Goal: Task Accomplishment & Management: Use online tool/utility

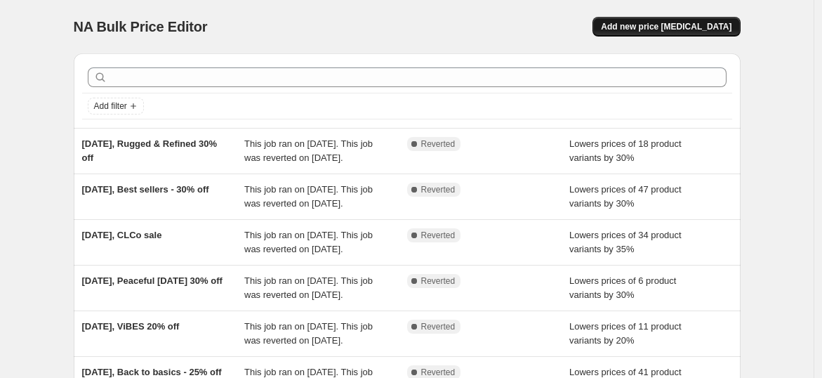
click at [675, 25] on span "Add new price [MEDICAL_DATA]" at bounding box center [666, 26] width 131 height 11
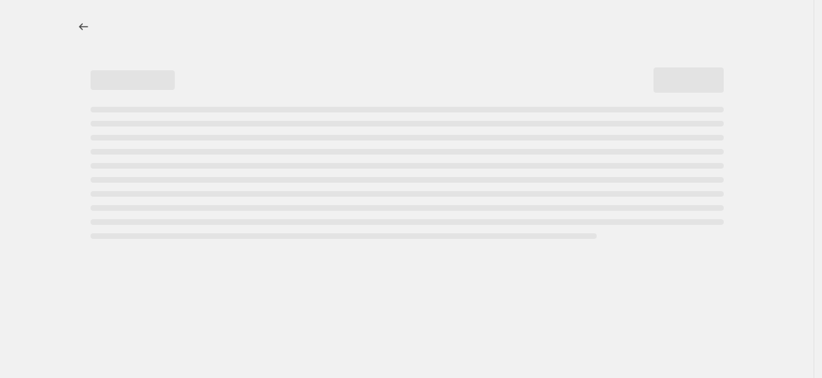
select select "percentage"
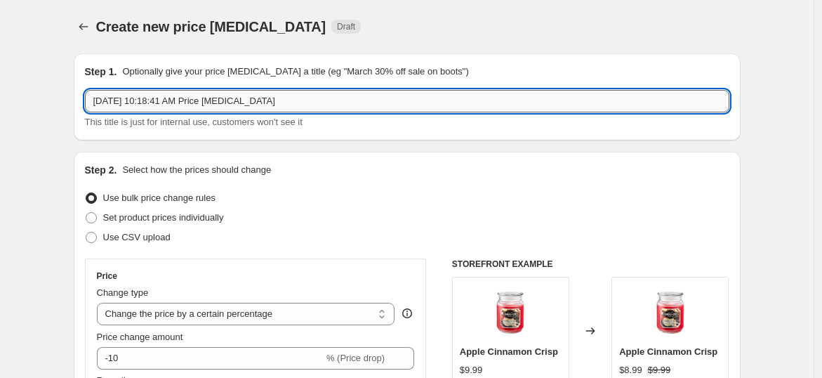
drag, startPoint x: 281, startPoint y: 98, endPoint x: 152, endPoint y: 101, distance: 128.4
click at [152, 101] on input "[DATE] 10:18:41 AM Price [MEDICAL_DATA]" at bounding box center [407, 101] width 644 height 22
type input "[DATE], 6.5oz sale"
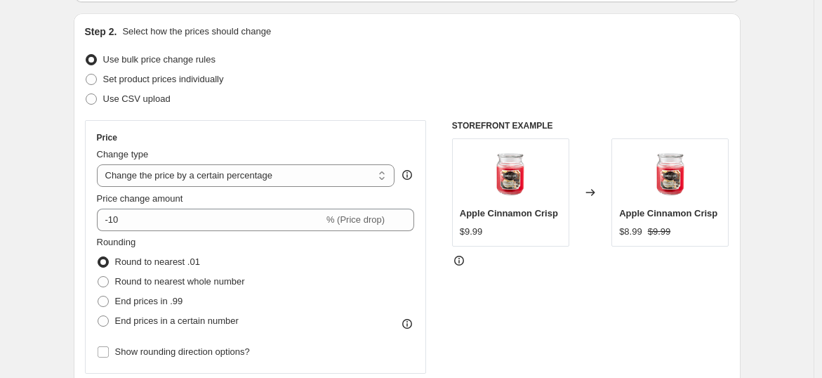
scroll to position [157, 0]
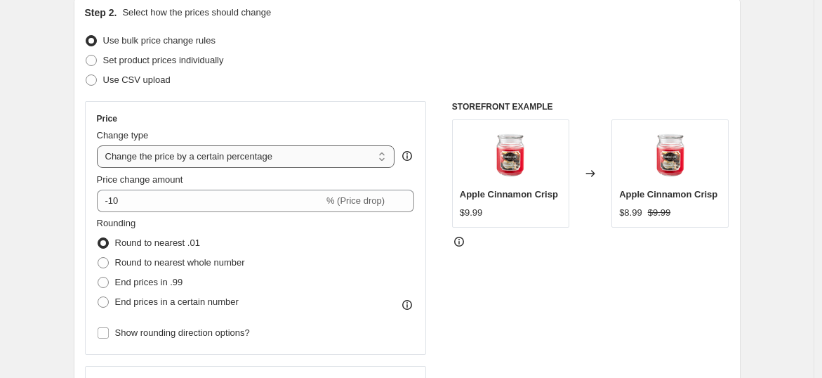
click at [215, 157] on select "Change the price to a certain amount Change the price by a certain amount Chang…" at bounding box center [246, 156] width 298 height 22
select select "to"
click at [100, 145] on select "Change the price to a certain amount Change the price by a certain amount Chang…" at bounding box center [246, 156] width 298 height 22
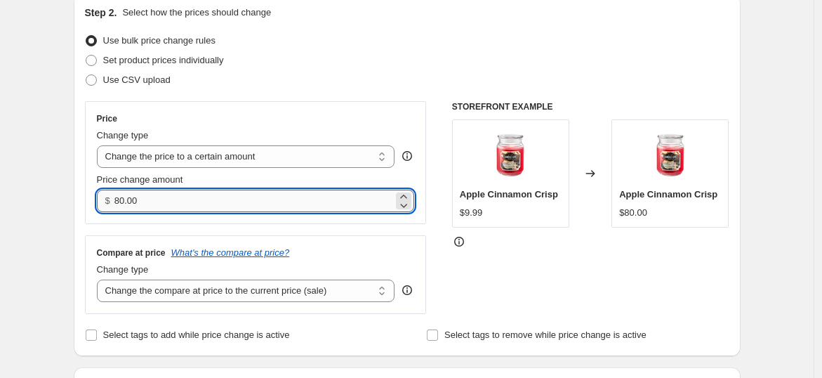
click at [194, 195] on input "80.00" at bounding box center [253, 200] width 279 height 22
type input "8"
type input "5.00"
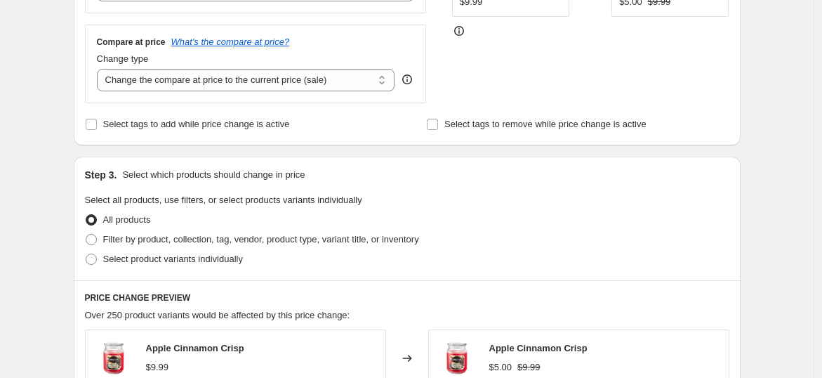
scroll to position [368, 0]
click at [140, 234] on span "Filter by product, collection, tag, vendor, product type, variant title, or inv…" at bounding box center [261, 238] width 316 height 11
click at [86, 234] on input "Filter by product, collection, tag, vendor, product type, variant title, or inv…" at bounding box center [86, 233] width 1 height 1
radio input "true"
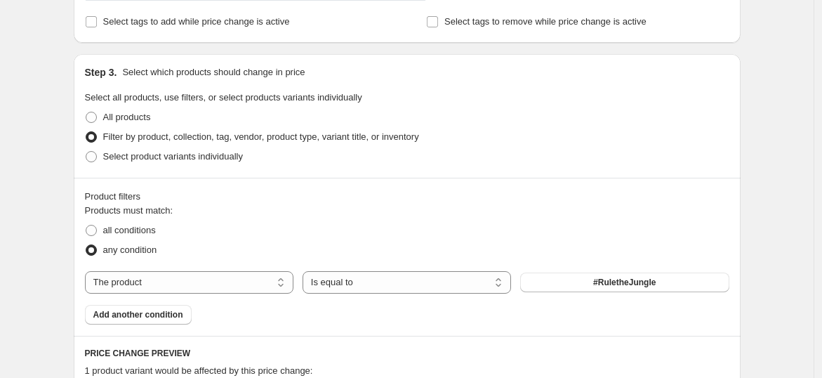
scroll to position [497, 0]
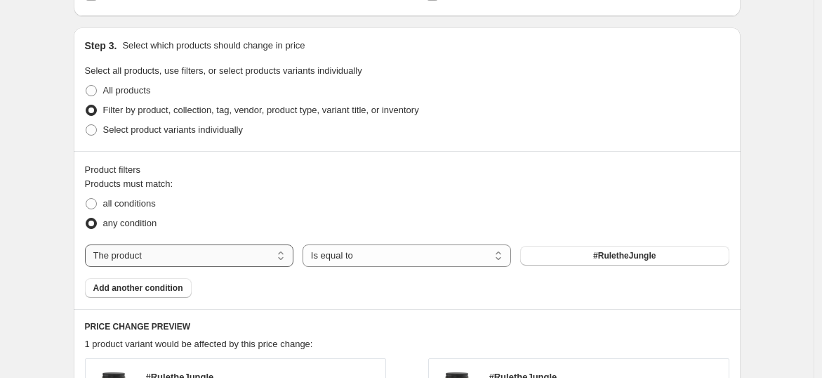
click at [218, 252] on select "The product The product's collection The product's tag The product's vendor The…" at bounding box center [189, 255] width 208 height 22
select select "collection"
click at [569, 248] on button "$5.00 candles" at bounding box center [624, 256] width 208 height 20
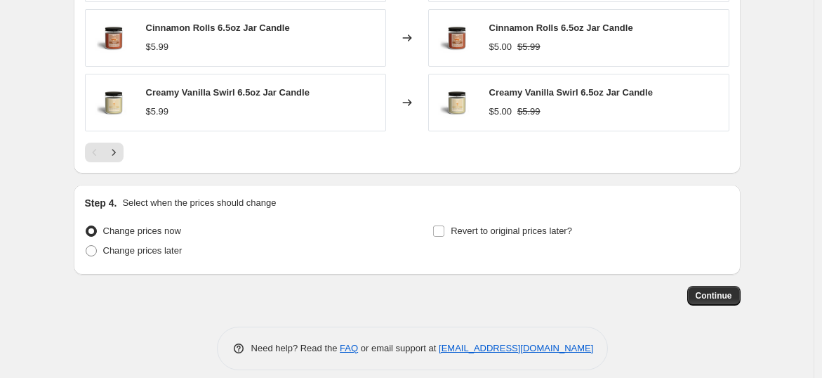
scroll to position [1049, 0]
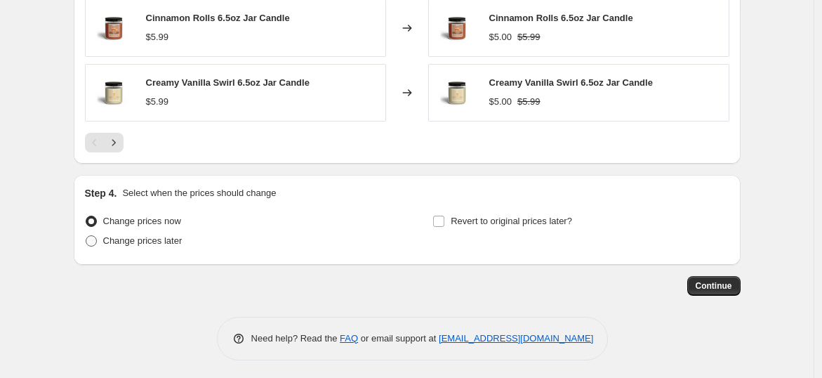
click at [159, 241] on span "Change prices later" at bounding box center [142, 240] width 79 height 11
click at [86, 236] on input "Change prices later" at bounding box center [86, 235] width 1 height 1
radio input "true"
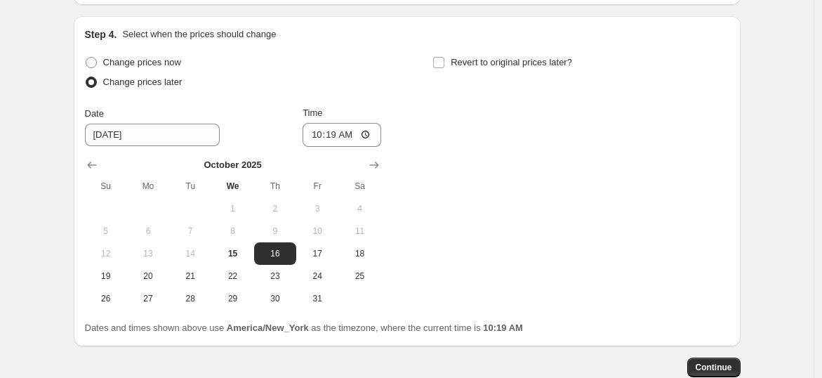
scroll to position [1214, 0]
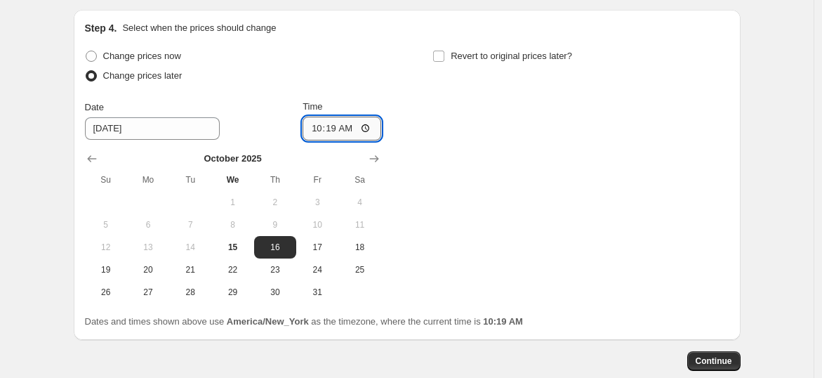
click at [320, 126] on input "10:19" at bounding box center [341, 128] width 79 height 24
type input "22:40"
click at [503, 140] on div "Change prices now Change prices later Date [DATE] Time 22:40 [DATE] Su Mo Tu We…" at bounding box center [407, 174] width 644 height 257
click at [461, 51] on span "Revert to original prices later?" at bounding box center [511, 56] width 121 height 11
click at [444, 51] on input "Revert to original prices later?" at bounding box center [438, 56] width 11 height 11
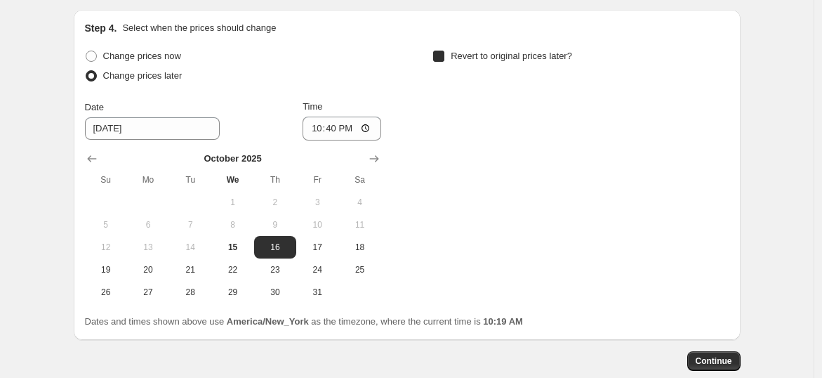
checkbox input "true"
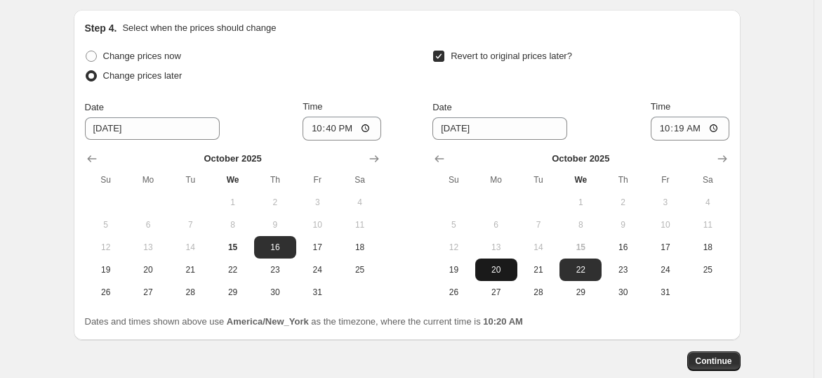
click at [491, 273] on button "20" at bounding box center [496, 269] width 42 height 22
type input "[DATE]"
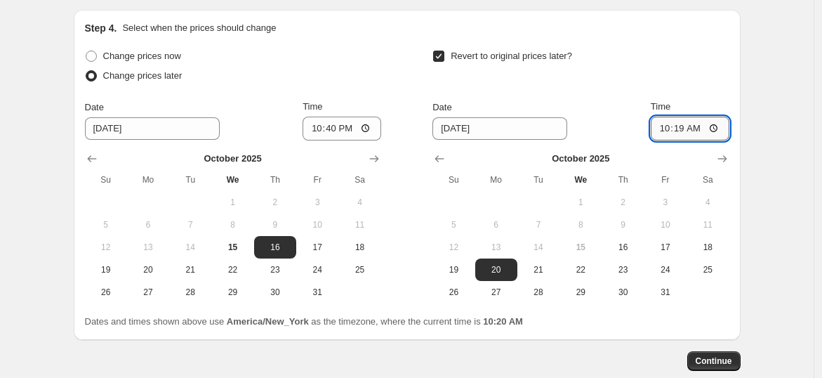
click at [679, 123] on input "10:19" at bounding box center [689, 128] width 79 height 24
type input "22:40"
click at [714, 355] on span "Continue" at bounding box center [713, 360] width 36 height 11
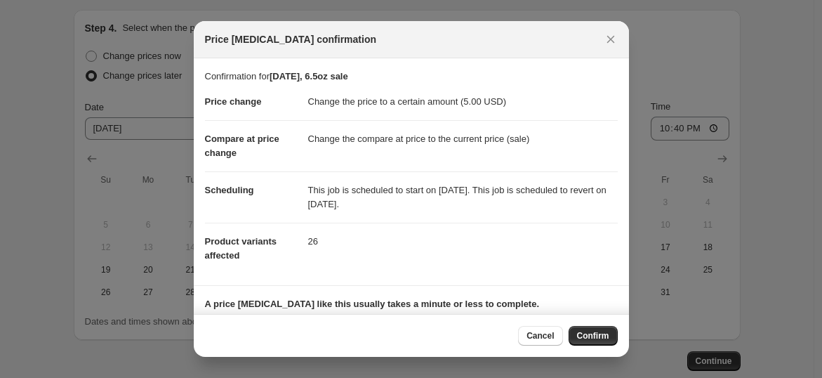
scroll to position [79, 0]
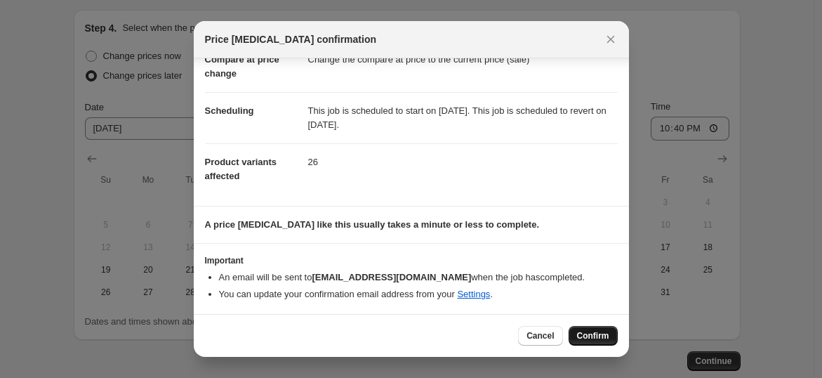
click at [585, 337] on span "Confirm" at bounding box center [593, 335] width 32 height 11
